Goal: Communication & Community: Answer question/provide support

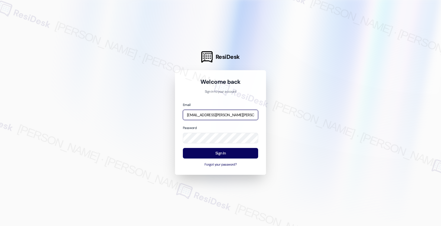
click at [226, 115] on input "[EMAIL_ADDRESS][PERSON_NAME][PERSON_NAME][PERSON_NAME][DOMAIN_NAME]" at bounding box center [220, 115] width 75 height 11
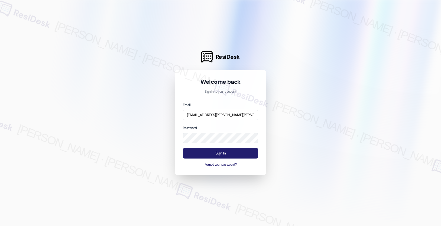
click at [220, 152] on button "Sign In" at bounding box center [220, 153] width 75 height 11
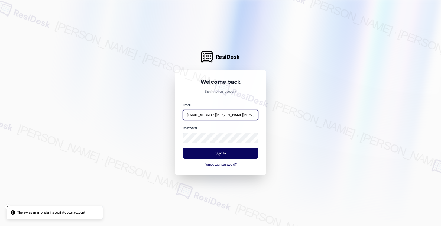
click at [226, 117] on input "[EMAIL_ADDRESS][PERSON_NAME][PERSON_NAME][PERSON_NAME][DOMAIN_NAME]" at bounding box center [220, 115] width 75 height 11
type input "[EMAIL_ADDRESS][PERSON_NAME][PERSON_NAME][DOMAIN_NAME]"
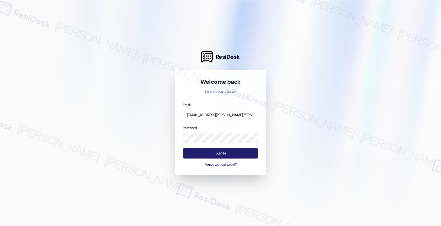
click at [221, 154] on button "Sign In" at bounding box center [220, 153] width 75 height 11
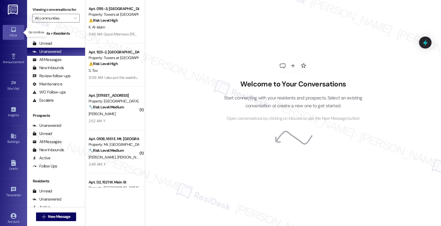
click at [15, 34] on div "Inbox" at bounding box center [13, 35] width 27 height 5
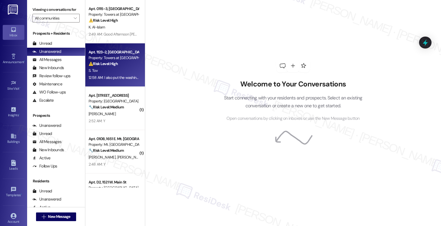
click at [92, 62] on strong "⚠️ Risk Level: High" at bounding box center [103, 63] width 29 height 5
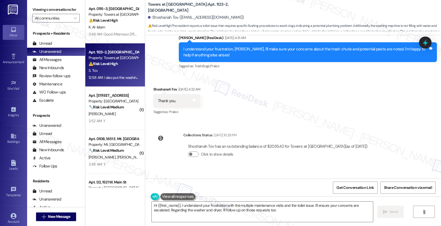
type textarea "Hi {{first_name}}, I understand your frustration with the multiple maintenance …"
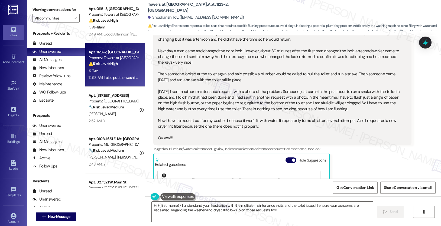
scroll to position [5407, 0]
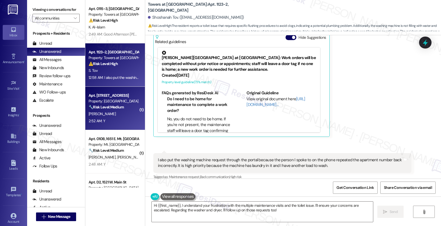
click at [108, 87] on div "Apt. [STREET_ADDRESS] Property: [GEOGRAPHIC_DATA] Apts 🔧 Risk Level: Medium The…" at bounding box center [115, 108] width 60 height 43
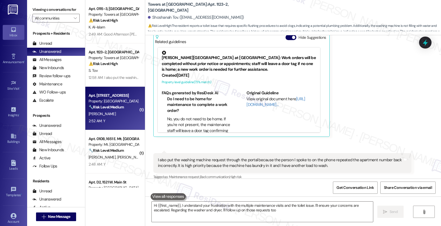
type textarea "Hi {{first_name}}, I understand your frustration with the multiple maintenance …"
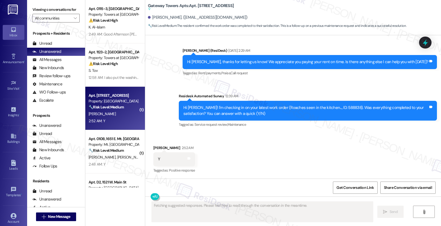
scroll to position [2298, 0]
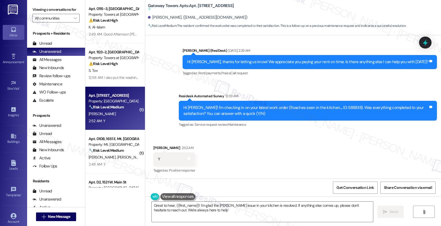
type textarea "Great to hear, {{first_name}}! I'm glad the [PERSON_NAME] issue in your kitchen…"
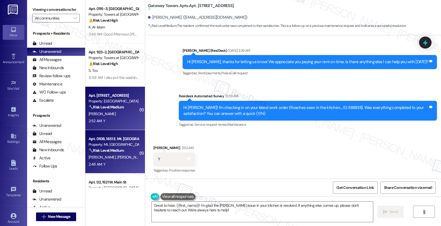
click at [115, 142] on div "Property: Mt. [GEOGRAPHIC_DATA]" at bounding box center [114, 145] width 50 height 6
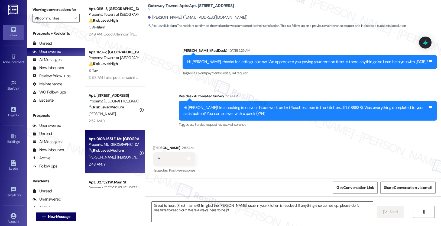
type textarea "Fetching suggested responses. Please feel free to read through the conversation…"
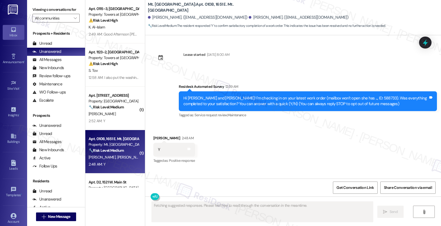
scroll to position [0, 0]
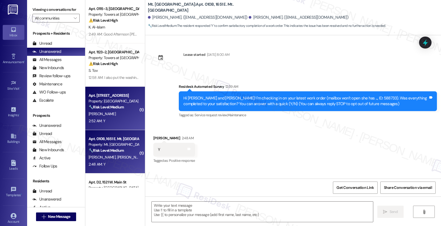
click at [112, 94] on div "Apt. [STREET_ADDRESS]" at bounding box center [114, 96] width 50 height 6
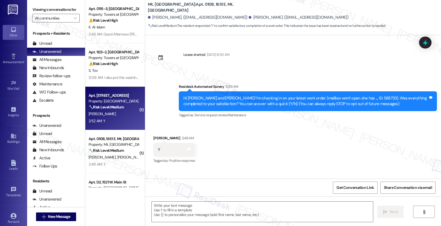
type textarea "Fetching suggested responses. Please feel free to read through the conversation…"
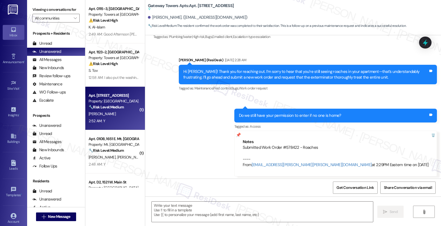
type textarea "Fetching suggested responses. Please feel free to read through the conversation…"
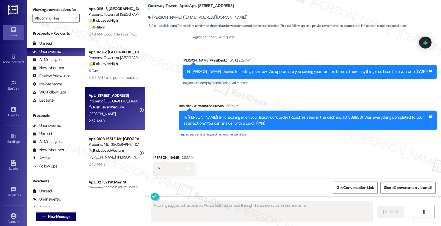
scroll to position [2298, 0]
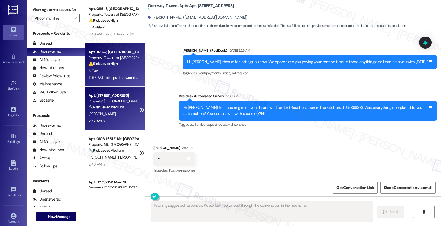
click at [109, 63] on strong "⚠️ Risk Level: High" at bounding box center [103, 63] width 29 height 5
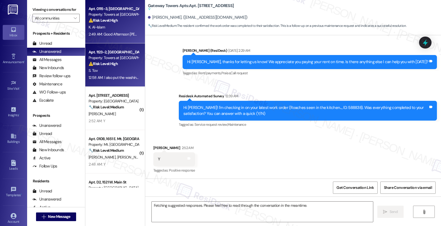
click at [115, 35] on div "2:49 AM: Good Afternoon [PERSON_NAME], yes things been a little tight this mont…" at bounding box center [308, 34] width 438 height 5
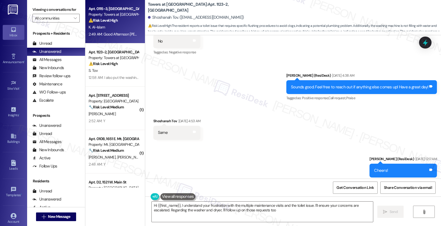
type textarea "Hi {{first_name}}, I understand your frustration with the multiple maintenance …"
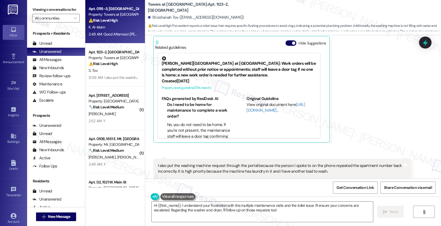
scroll to position [5407, 0]
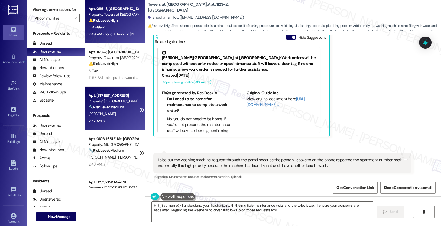
click at [130, 112] on div "[PERSON_NAME]" at bounding box center [113, 114] width 51 height 7
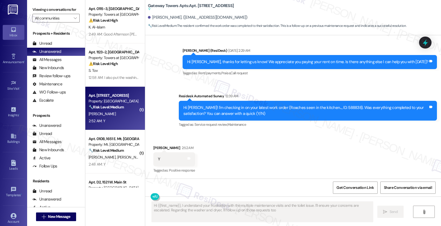
type textarea "Hi {{first_name}}, I understand your frustration with the multiple maintenance …"
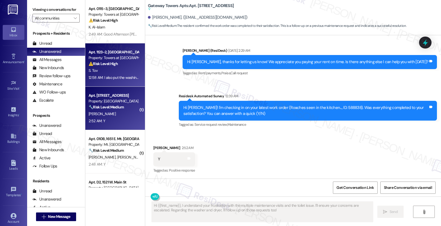
click at [132, 71] on div "S. Tov" at bounding box center [113, 70] width 51 height 7
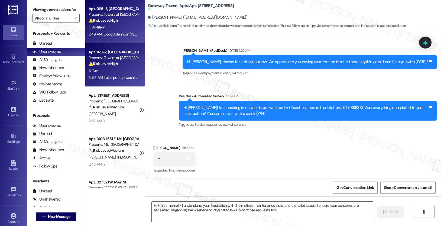
type textarea "Fetching suggested responses. Please feel free to read through the conversation…"
click at [110, 31] on div "2:49 AM: Good Afternoon [PERSON_NAME], yes things been a little tight this mont…" at bounding box center [113, 34] width 51 height 7
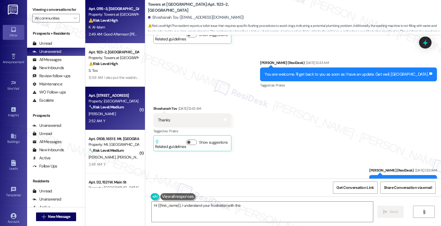
type textarea "Hi {{first_name}}, I understand your frustration with the"
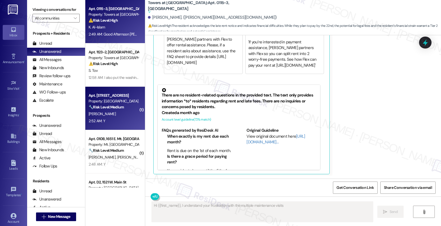
click at [111, 92] on div "Apt. [STREET_ADDRESS] Property: [GEOGRAPHIC_DATA] Apts 🔧 Risk Level: Medium The…" at bounding box center [113, 101] width 51 height 18
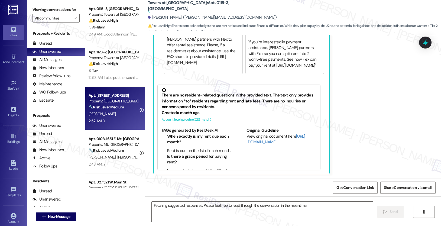
type textarea "Hi {{first_name}}, I understand your frustration with the multiple maintenance …"
click at [120, 114] on div "[PERSON_NAME]" at bounding box center [113, 114] width 51 height 7
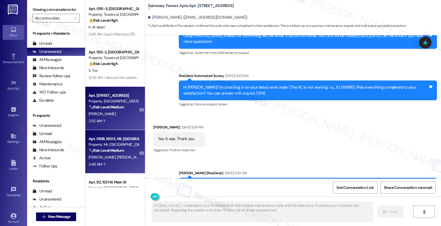
click at [117, 142] on div "Apt. 010B, 1651 E. Mt. [GEOGRAPHIC_DATA]" at bounding box center [114, 139] width 50 height 6
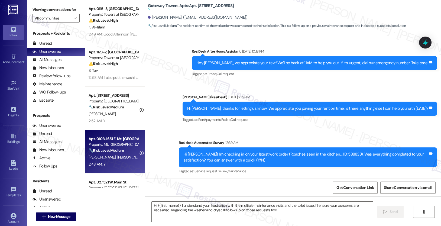
scroll to position [2298, 0]
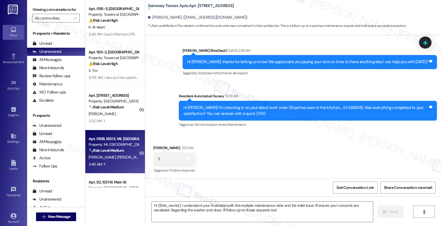
type textarea "Fetching suggested responses. Please feel free to read through the conversation…"
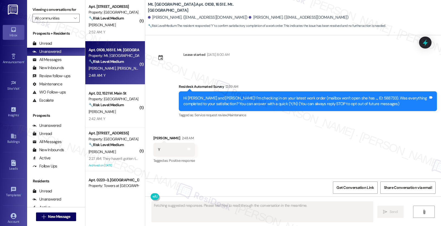
scroll to position [105, 0]
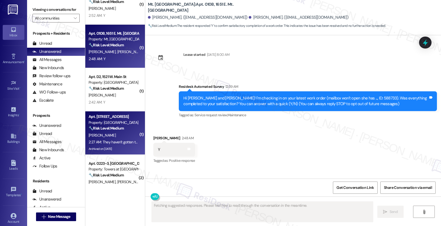
click at [120, 125] on div "Property: [GEOGRAPHIC_DATA]" at bounding box center [114, 123] width 50 height 6
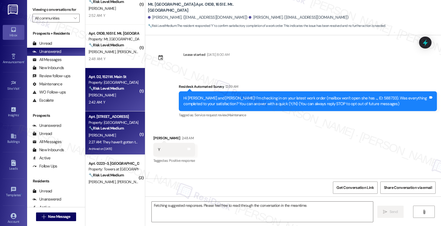
click at [103, 90] on strong "🔧 Risk Level: Medium" at bounding box center [106, 88] width 35 height 5
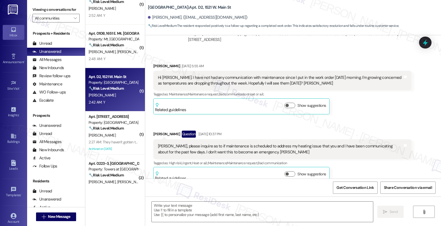
type textarea "Fetching suggested responses. Please feel free to read through the conversation…"
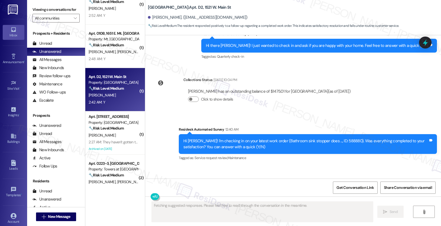
scroll to position [1223, 0]
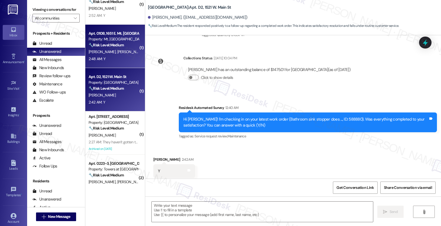
click at [105, 56] on div "2:48 AM: Y 2:48 AM: Y" at bounding box center [113, 59] width 51 height 7
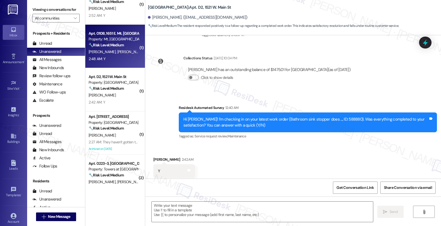
type textarea "Fetching suggested responses. Please feel free to read through the conversation…"
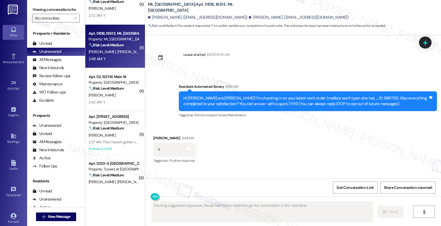
scroll to position [0, 0]
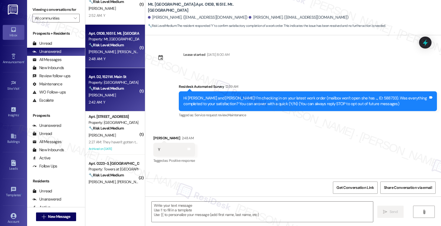
click at [123, 93] on div "[PERSON_NAME]" at bounding box center [113, 95] width 51 height 7
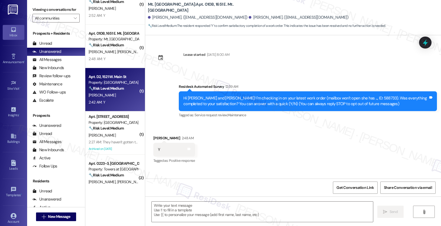
type textarea "Fetching suggested responses. Please feel free to read through the conversation…"
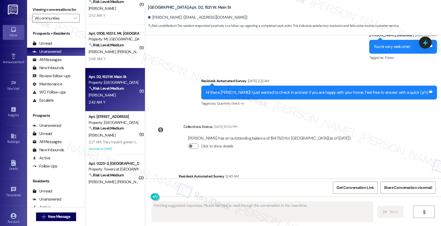
scroll to position [1223, 0]
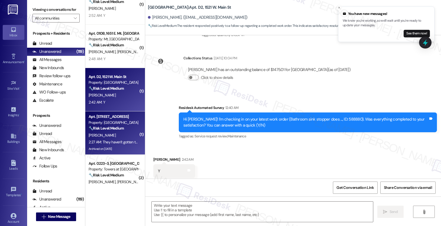
click at [104, 134] on div "[PERSON_NAME]" at bounding box center [113, 135] width 51 height 7
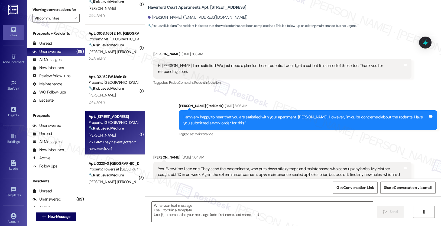
type textarea "Fetching suggested responses. Please feel free to read through the conversation…"
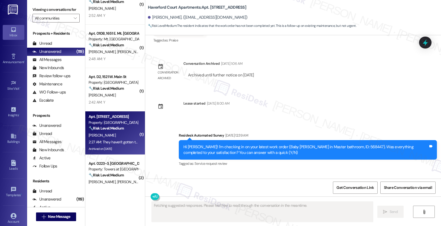
scroll to position [4709, 0]
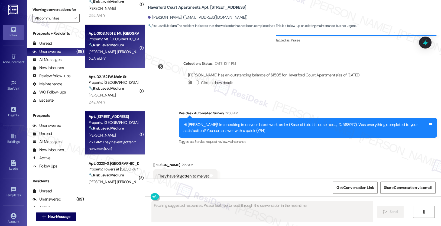
click at [103, 55] on div "[PERSON_NAME] [PERSON_NAME]" at bounding box center [113, 52] width 51 height 7
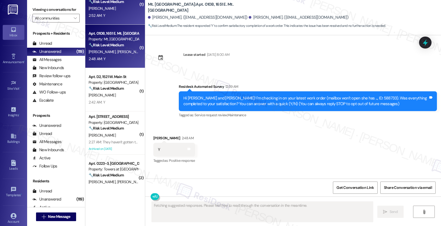
scroll to position [0, 0]
click at [113, 23] on div "Apt. [STREET_ADDRESS] Property: [GEOGRAPHIC_DATA] Apts 🔧 Risk Level: Medium The…" at bounding box center [115, 2] width 60 height 43
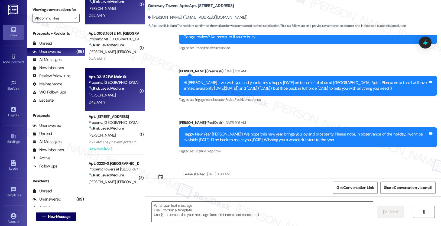
type textarea "Fetching suggested responses. Please feel free to read through the conversation…"
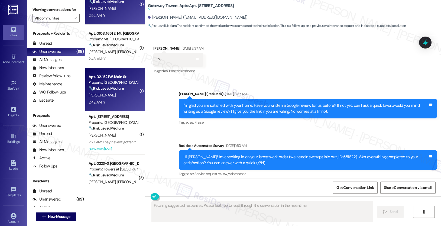
click at [107, 98] on div "[PERSON_NAME]" at bounding box center [113, 95] width 51 height 7
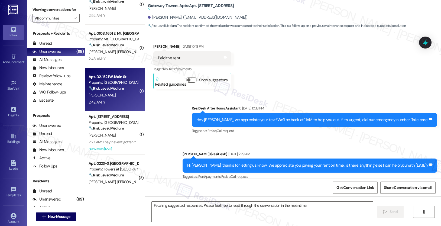
scroll to position [2298, 0]
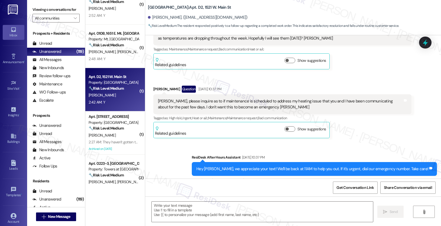
type textarea "Fetching suggested responses. Please feel free to read through the conversation…"
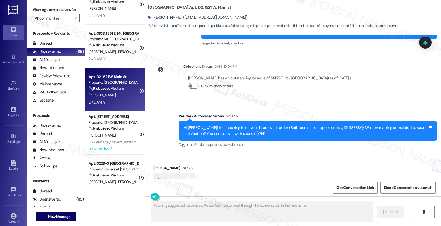
scroll to position [1223, 0]
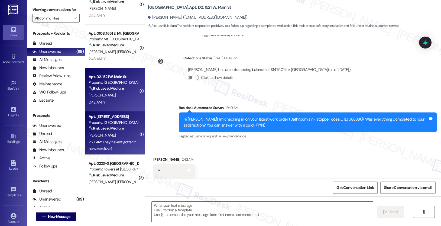
click at [115, 140] on div "2:27 AM: They haven't gotten to me yet 2:27 AM: They haven't gotten to me yet" at bounding box center [119, 142] width 60 height 5
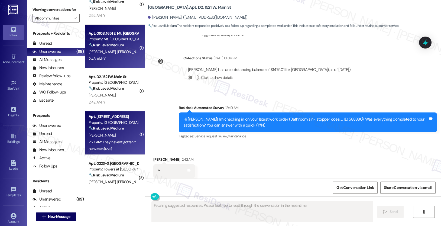
scroll to position [4709, 0]
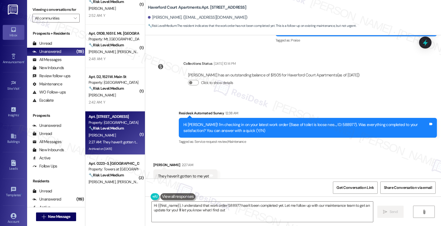
type textarea "Hi {{first_name}}, I understand that work order 588977 hasn't been completed ye…"
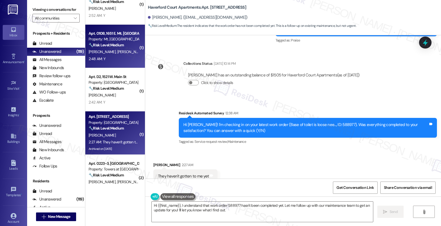
click at [121, 50] on span "[PERSON_NAME]" at bounding box center [130, 51] width 27 height 5
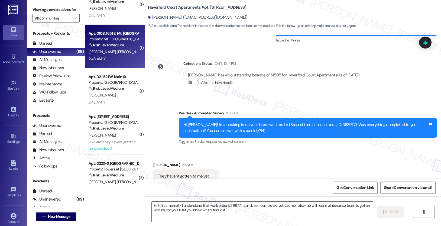
type textarea "Fetching suggested responses. Please feel free to read through the conversation…"
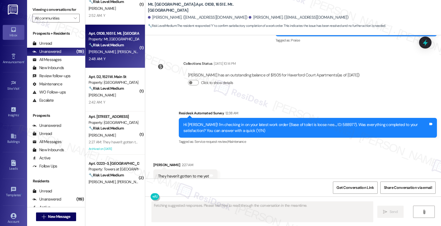
scroll to position [0, 0]
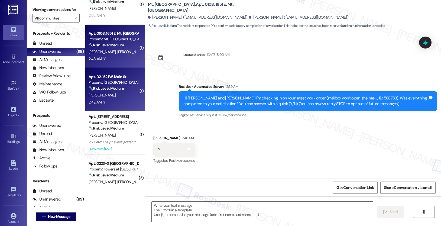
click at [112, 97] on div "[PERSON_NAME]" at bounding box center [113, 95] width 51 height 7
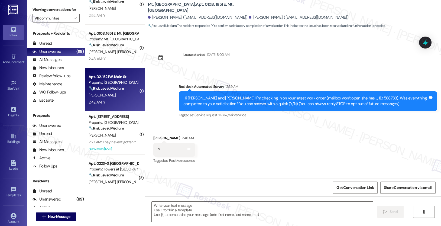
type textarea "Fetching suggested responses. Please feel free to read through the conversation…"
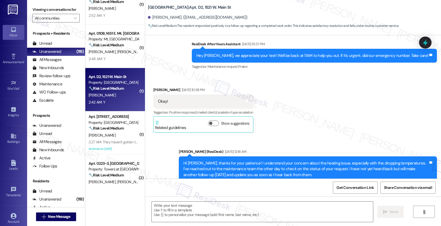
type textarea "Fetching suggested responses. Please feel free to read through the conversation…"
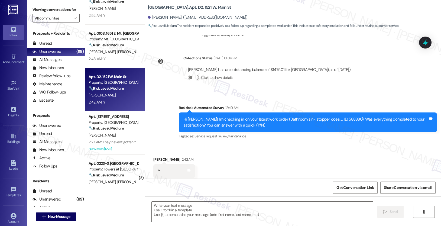
scroll to position [1223, 0]
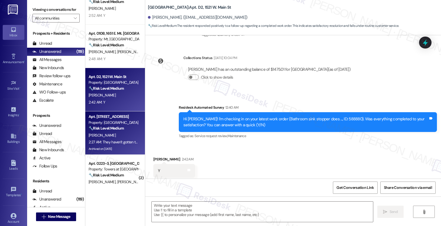
click at [122, 132] on div "[PERSON_NAME]" at bounding box center [113, 135] width 51 height 7
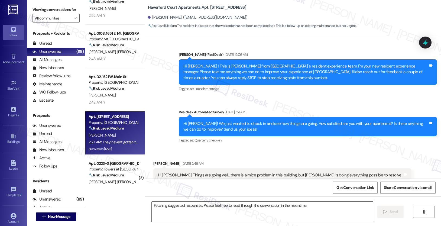
scroll to position [4709, 0]
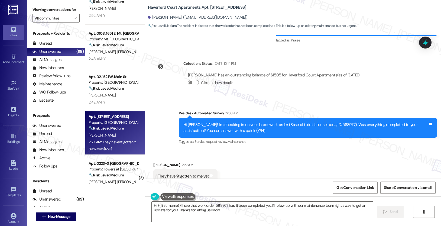
type textarea "Hi {{first_name}}! I see that work order 588977 hasn't been completed yet. I'll…"
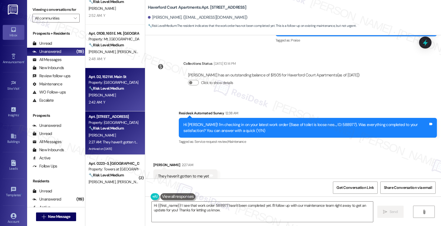
click at [106, 92] on div "[PERSON_NAME]" at bounding box center [113, 95] width 51 height 7
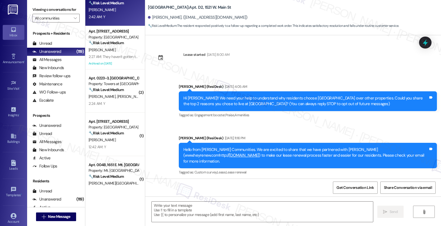
scroll to position [226, 0]
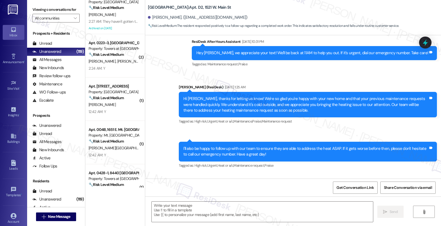
type textarea "Fetching suggested responses. Please feel free to read through the conversation…"
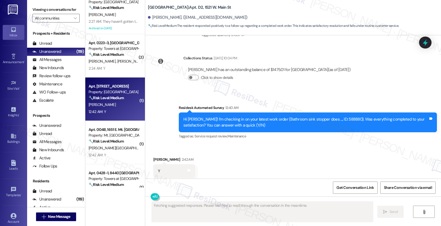
click at [122, 111] on div "12:42 AM: Y 12:42 AM: Y" at bounding box center [113, 111] width 51 height 7
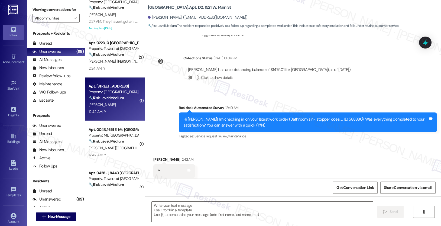
click at [111, 141] on strong "🔧 Risk Level: Medium" at bounding box center [106, 141] width 35 height 5
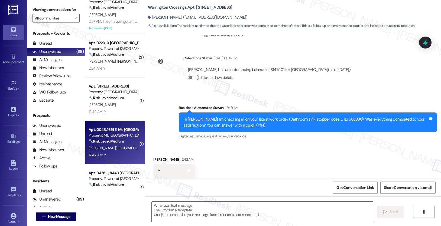
scroll to position [240, 0]
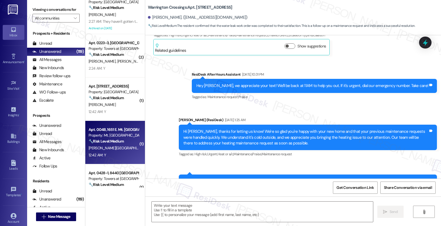
type textarea "Fetching suggested responses. Please feel free to read through the conversation…"
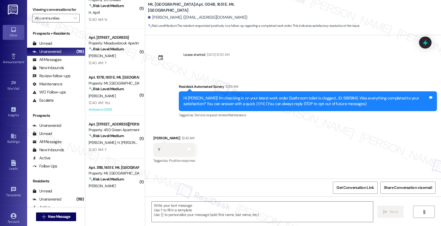
scroll to position [586, 0]
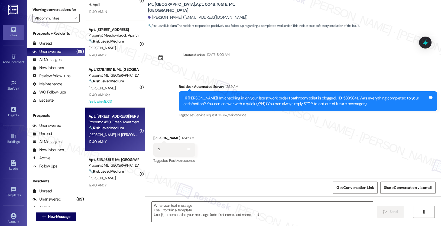
click at [120, 125] on div "Property: 450 Green Apartments" at bounding box center [114, 122] width 50 height 6
type textarea "Fetching suggested responses. Please feel free to read through the conversation…"
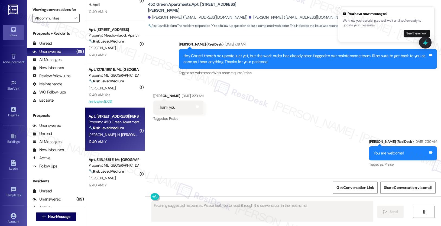
scroll to position [1905, 0]
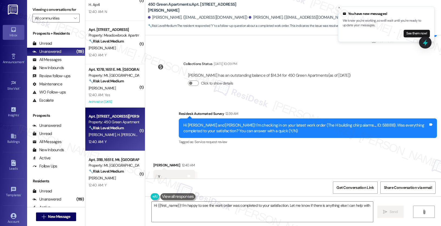
type textarea "Hi {{first_name}}! I'm happy to see the work order was completed to your satisf…"
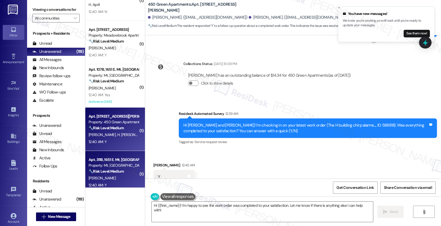
click at [107, 171] on strong "🔧 Risk Level: Medium" at bounding box center [106, 171] width 35 height 5
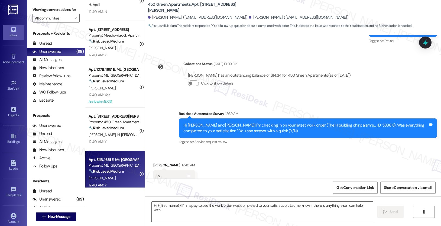
type textarea "Fetching suggested responses. Please feel free to read through the conversation…"
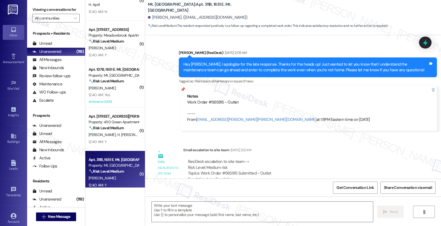
type textarea "Fetching suggested responses. Please feel free to read through the conversation…"
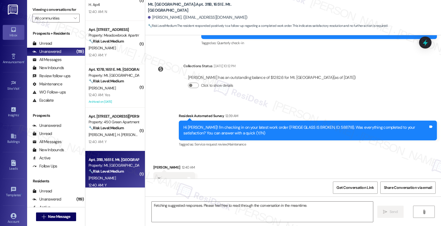
scroll to position [1845, 0]
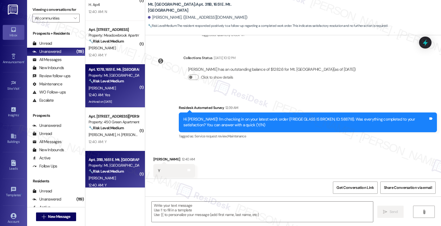
click at [123, 97] on div "12:40 AM: Yes 12:40 AM: Yes" at bounding box center [113, 95] width 51 height 7
